Goal: Task Accomplishment & Management: Manage account settings

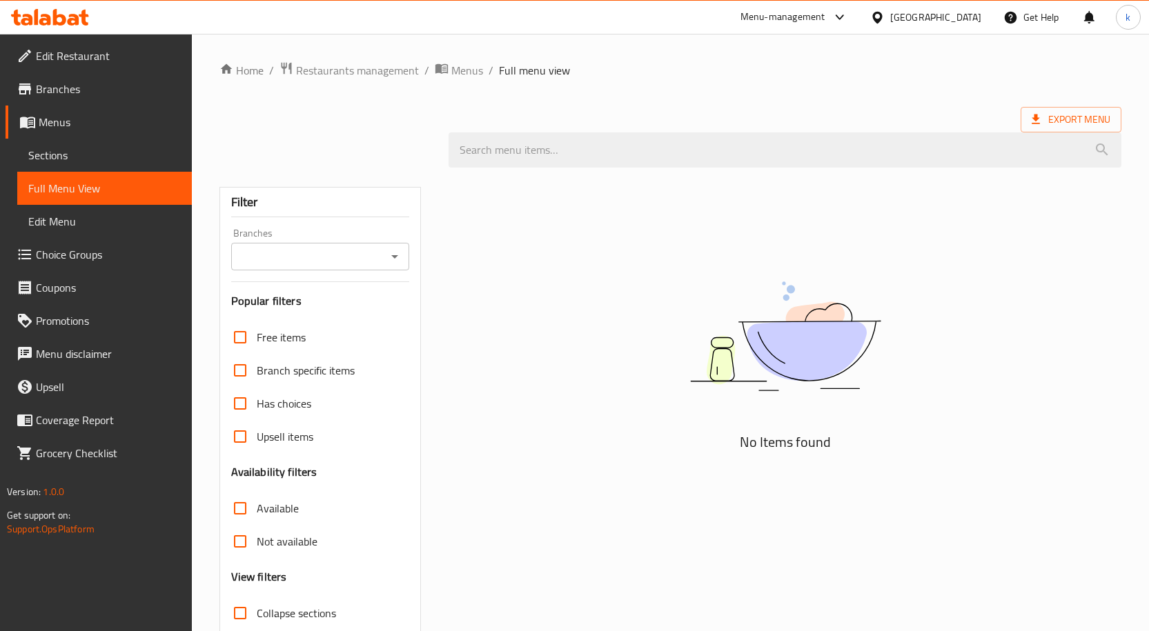
click at [54, 61] on span "Edit Restaurant" at bounding box center [108, 56] width 145 height 17
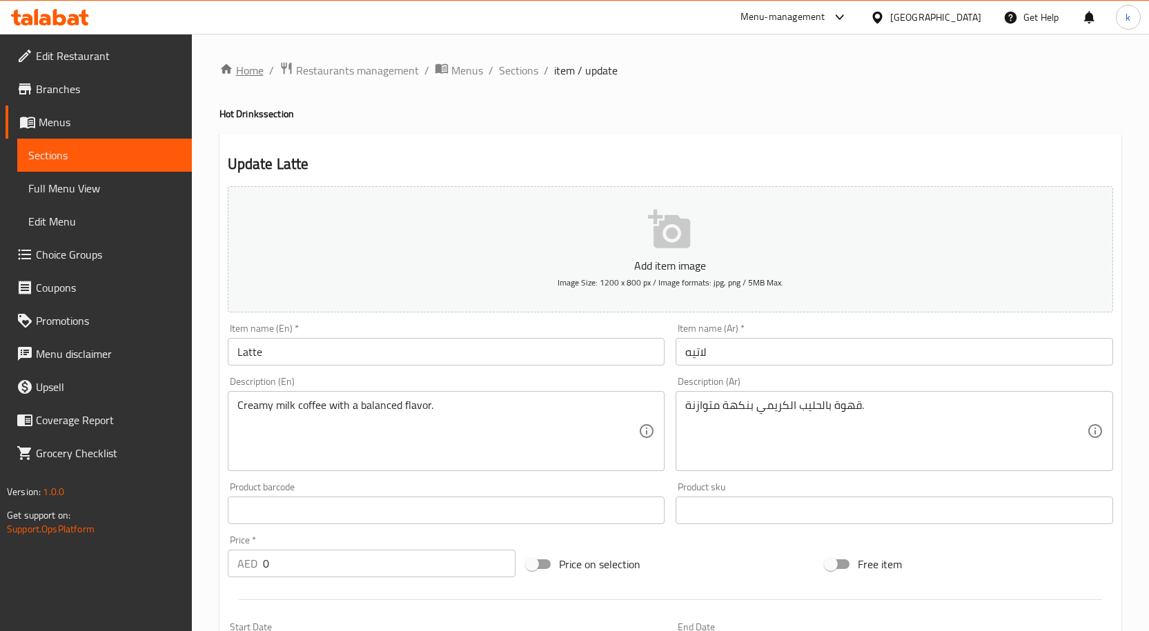
click at [248, 71] on link "Home" at bounding box center [241, 70] width 44 height 17
click at [246, 69] on link "Home" at bounding box center [241, 70] width 44 height 17
